Goal: Find specific page/section: Find specific page/section

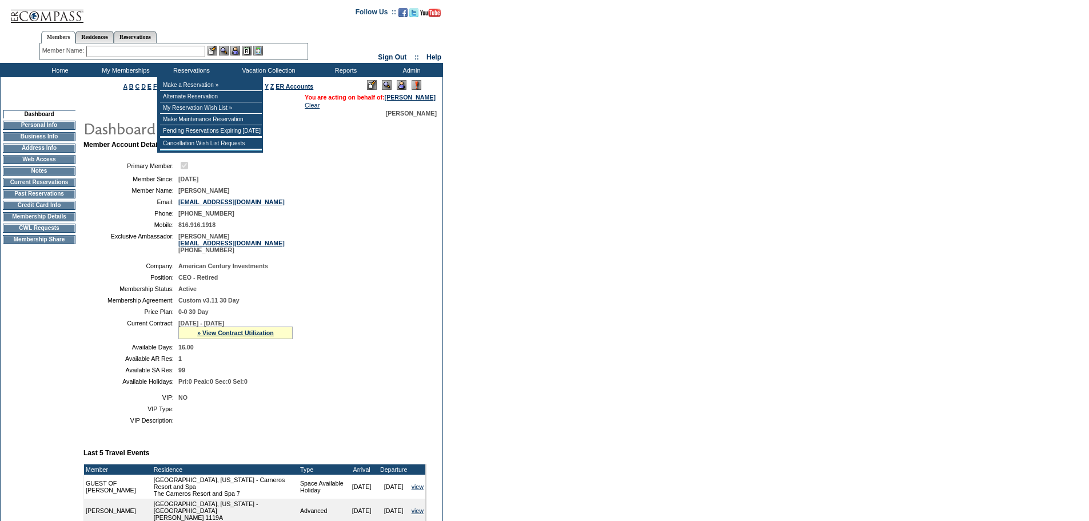
click at [190, 48] on input "text" at bounding box center [145, 51] width 119 height 11
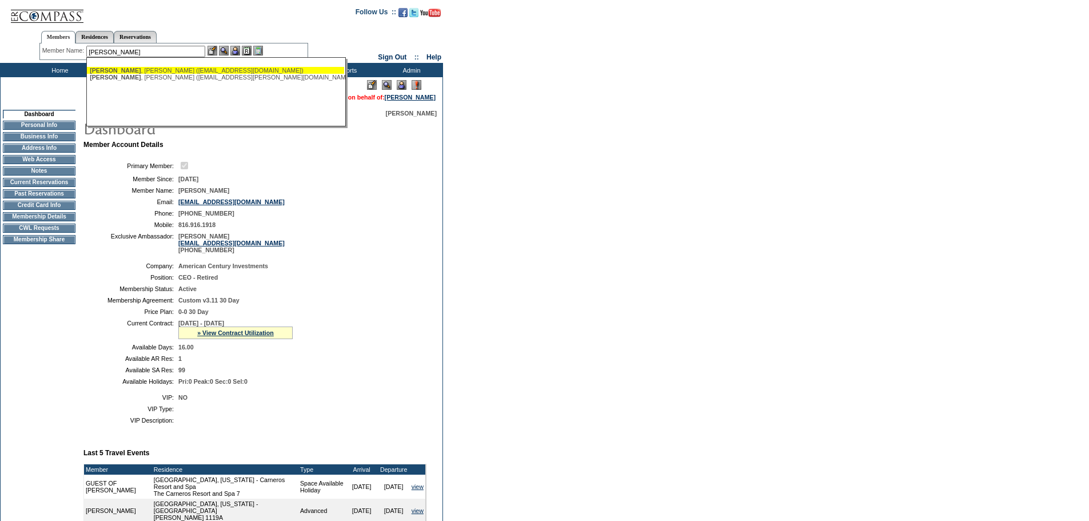
click at [188, 71] on div "[PERSON_NAME] ([EMAIL_ADDRESS][DOMAIN_NAME])" at bounding box center [215, 70] width 251 height 7
type input "[PERSON_NAME] ([EMAIL_ADDRESS][DOMAIN_NAME])"
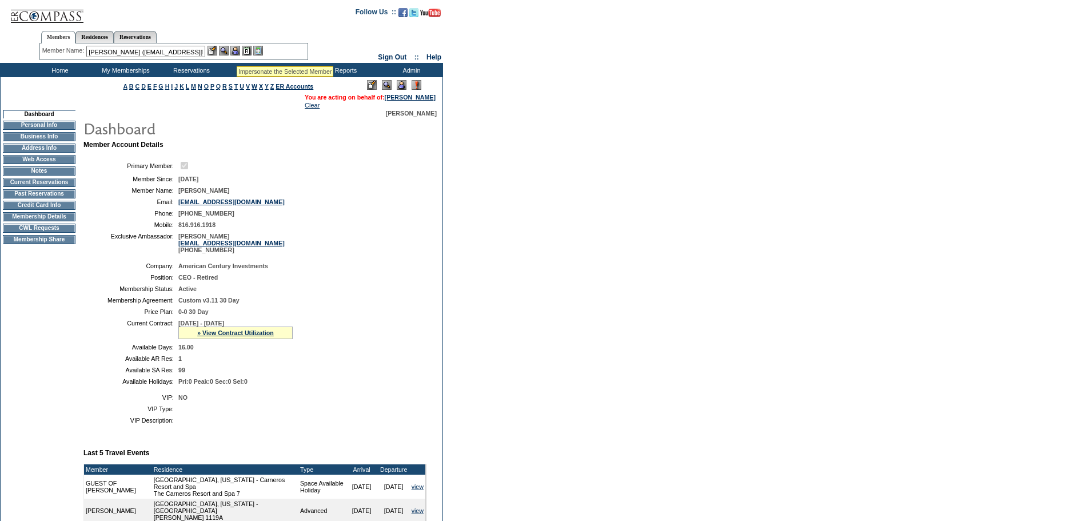
click at [236, 52] on img at bounding box center [235, 51] width 10 height 10
click at [225, 51] on img at bounding box center [224, 51] width 10 height 10
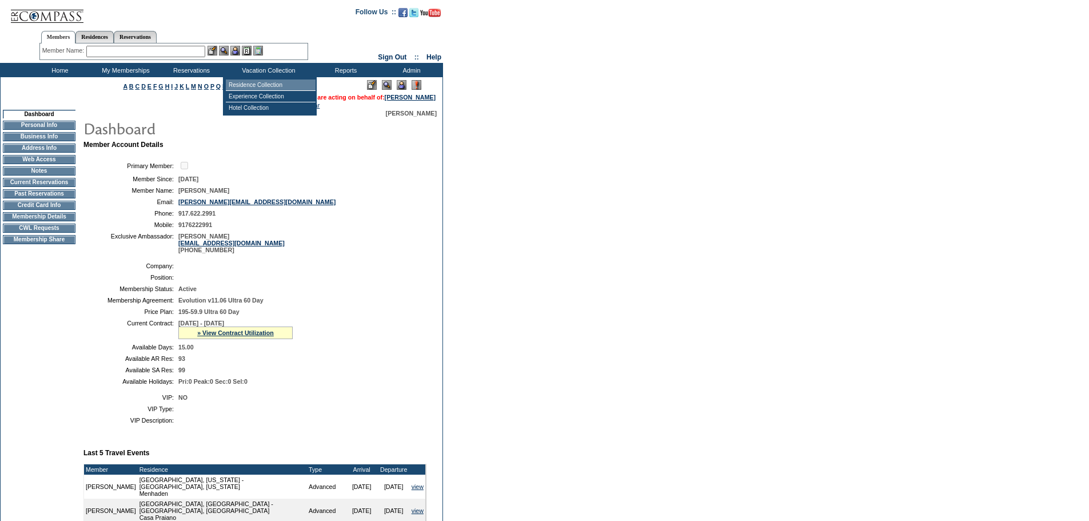
click at [254, 82] on td "Residence Collection" at bounding box center [271, 84] width 90 height 11
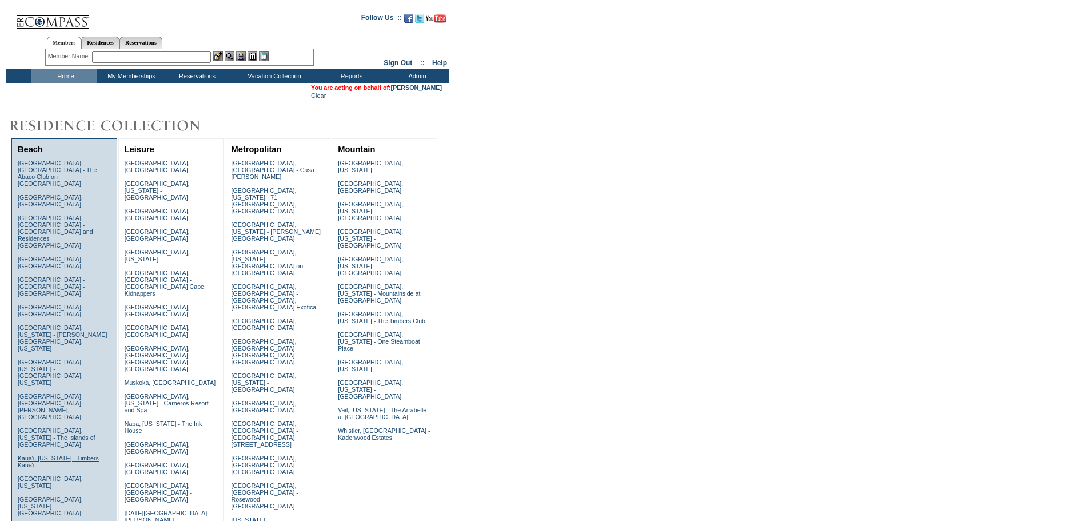
click at [63, 454] on link "Kaua'i, Hawaii - Timbers Kaua'i" at bounding box center [58, 461] width 81 height 14
